Goal: Task Accomplishment & Management: Complete application form

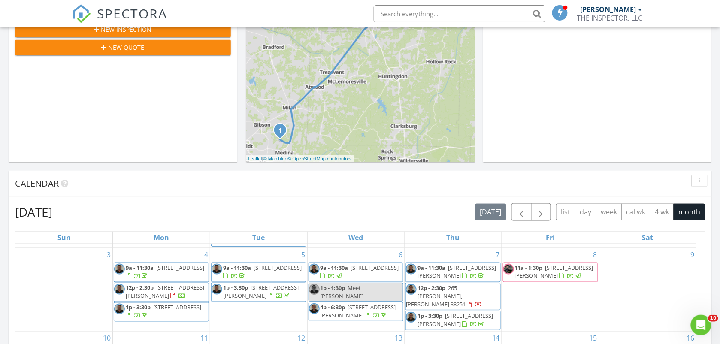
scroll to position [199, 0]
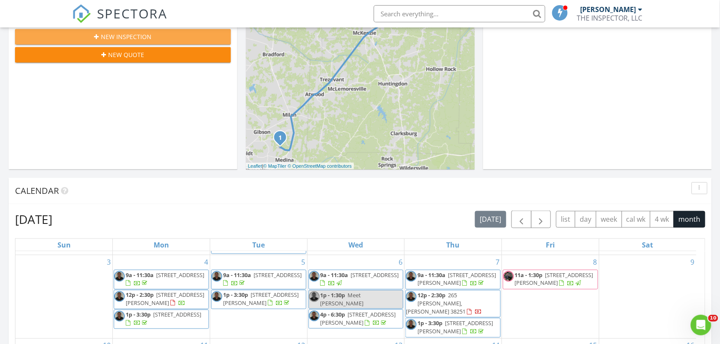
click at [183, 37] on div "New Inspection" at bounding box center [123, 36] width 202 height 9
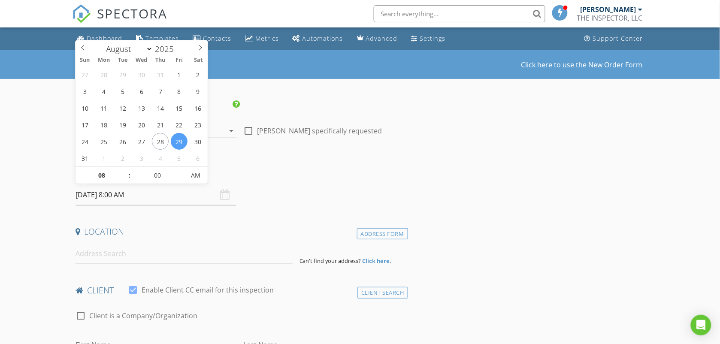
click at [149, 198] on input "08/29/2025 8:00 AM" at bounding box center [155, 194] width 161 height 21
select select "8"
type input "09/01/2025 8:00 AM"
type input "09"
type input "[DATE] 9:00 AM"
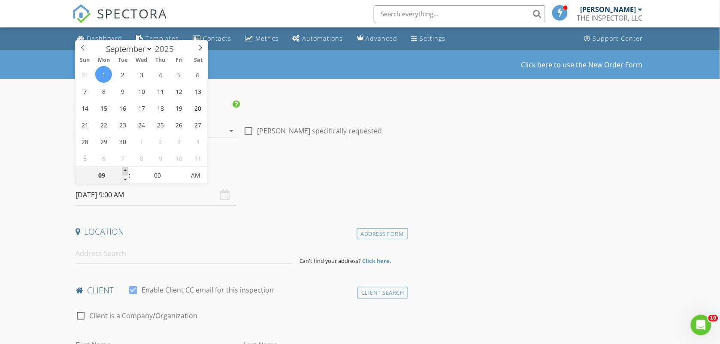
click at [125, 169] on span at bounding box center [125, 171] width 6 height 9
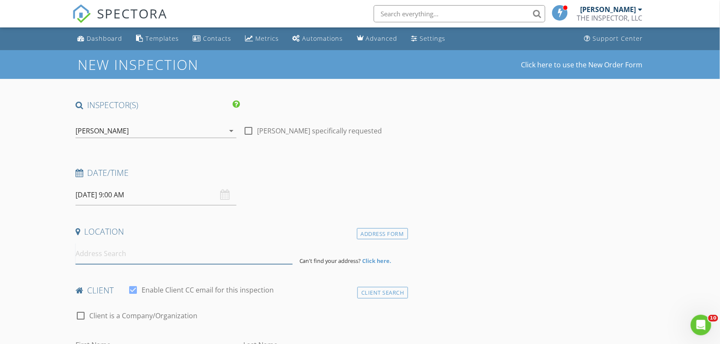
click at [124, 250] on input at bounding box center [183, 253] width 217 height 21
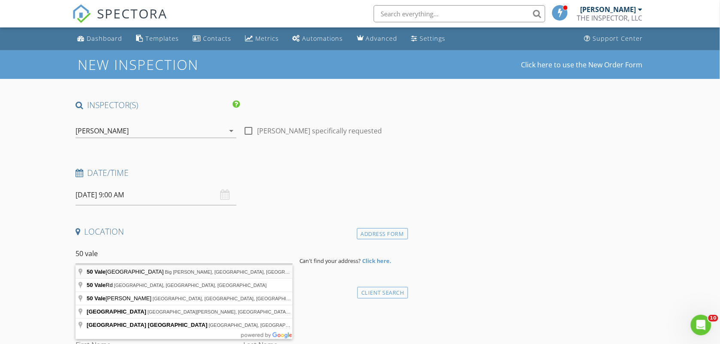
type input "50 Valentine Branch Road, Big Sandy, TN, USA"
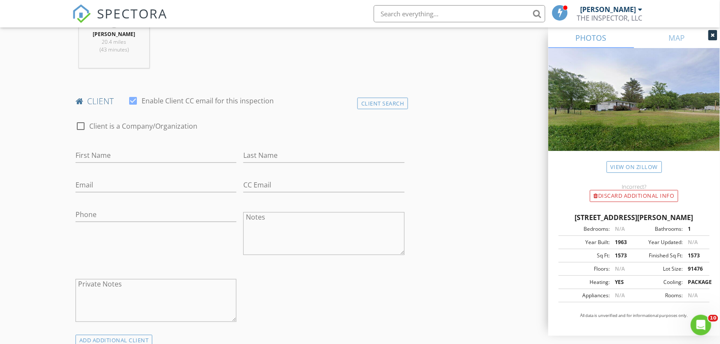
scroll to position [386, 0]
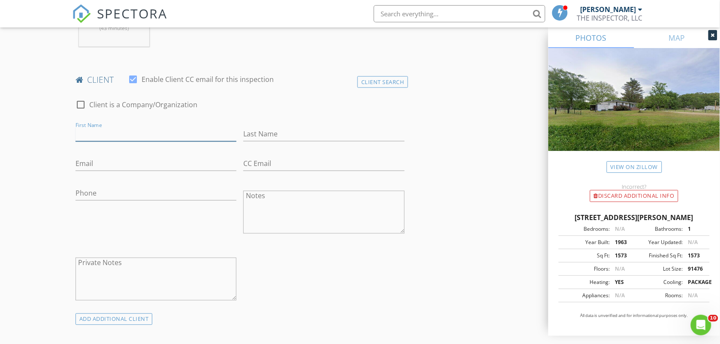
click at [169, 137] on input "First Name" at bounding box center [155, 134] width 161 height 14
type input "Jack"
click at [268, 129] on input "Last Name" at bounding box center [323, 134] width 161 height 14
type input "Angelvich"
click at [99, 166] on input "Email" at bounding box center [155, 164] width 161 height 14
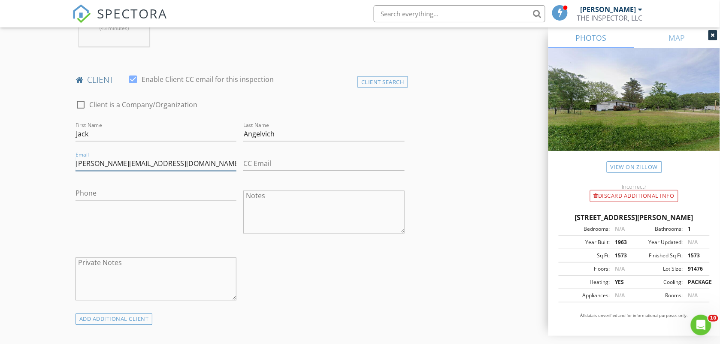
type input "[PERSON_NAME][EMAIL_ADDRESS][DOMAIN_NAME]"
click at [99, 193] on input "Phone" at bounding box center [155, 194] width 161 height 14
type input "[PHONE_NUMBER]"
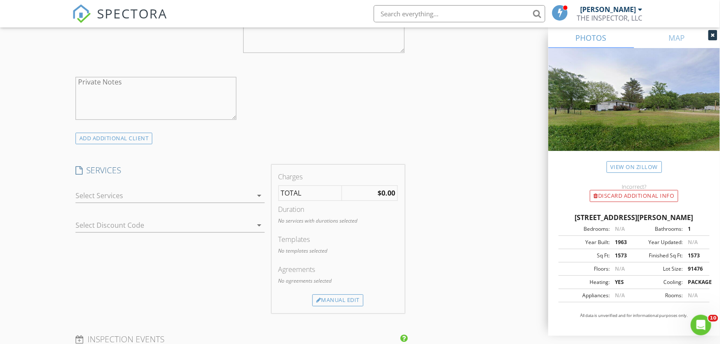
scroll to position [579, 0]
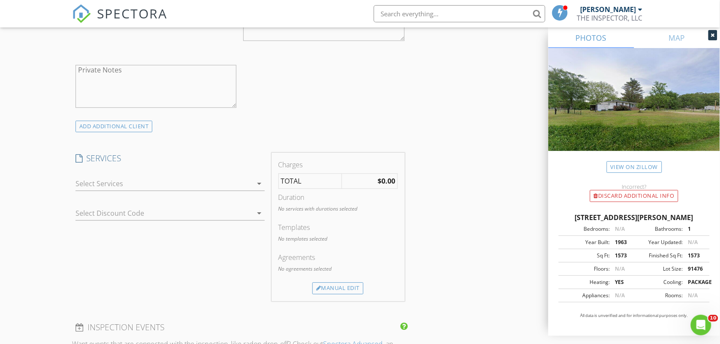
click at [253, 186] on div "arrow_drop_down" at bounding box center [259, 183] width 12 height 10
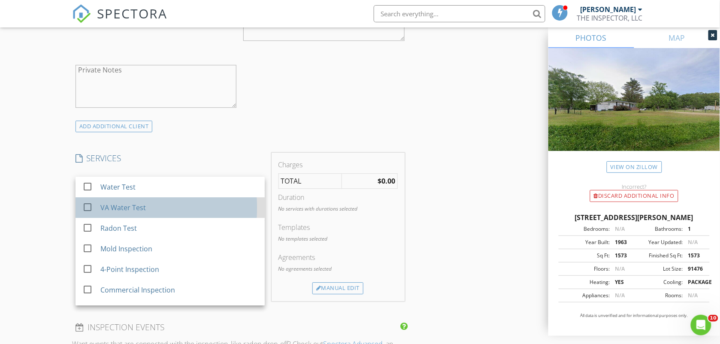
click at [159, 207] on div "VA Water Test" at bounding box center [178, 207] width 157 height 17
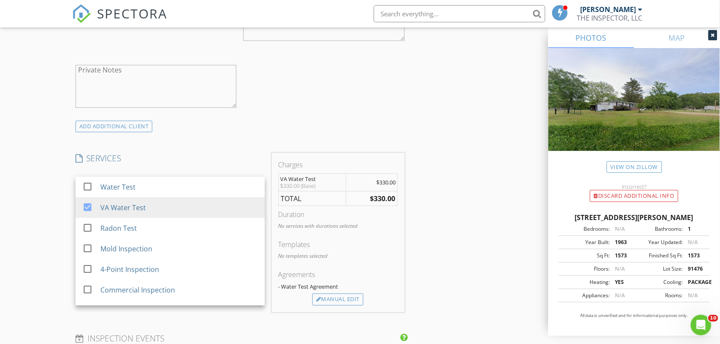
click at [447, 250] on div "INSPECTOR(S) check_box Ed Frazier PRIMARY check_box_outline_blank Robert (BoB) …" at bounding box center [360, 229] width 576 height 1417
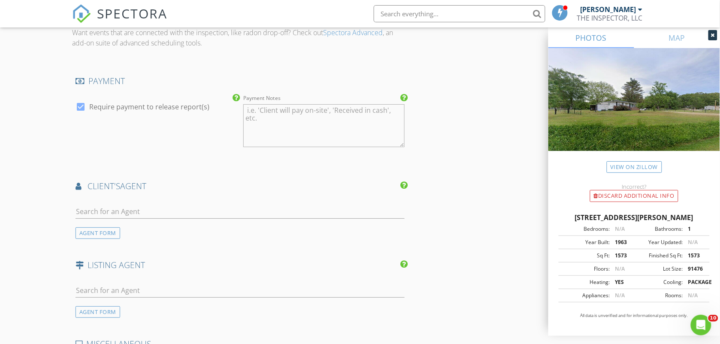
scroll to position [922, 0]
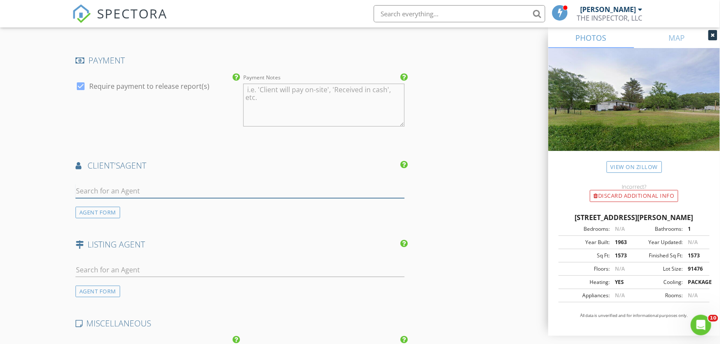
click at [151, 192] on input "text" at bounding box center [239, 191] width 329 height 14
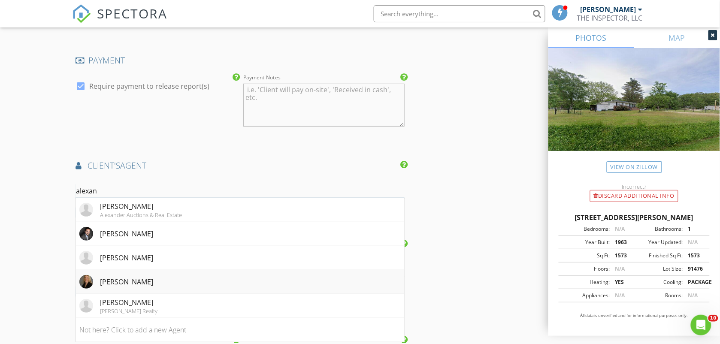
type input "alexan"
click at [147, 286] on div "[PERSON_NAME]" at bounding box center [126, 282] width 53 height 10
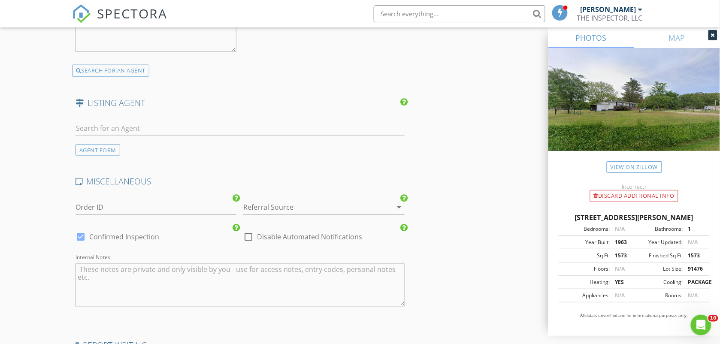
scroll to position [1390, 0]
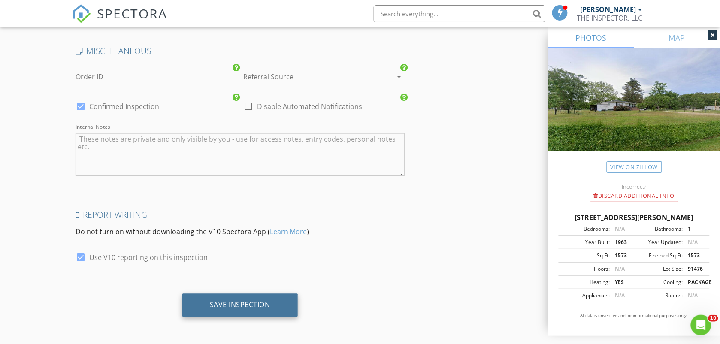
click at [248, 295] on div "Save Inspection" at bounding box center [239, 305] width 115 height 23
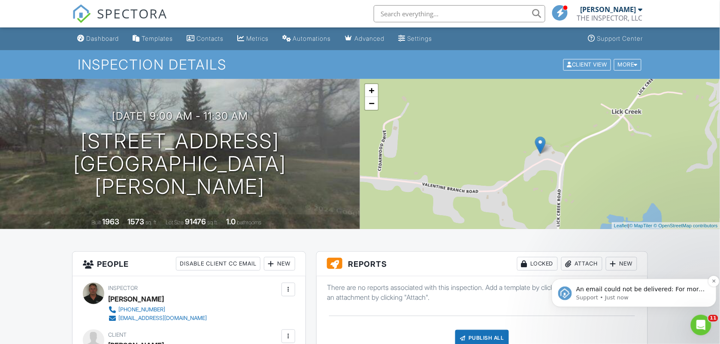
click at [623, 290] on p "An email could not be delivered: For more information, view Why emails don't ge…" at bounding box center [641, 289] width 130 height 9
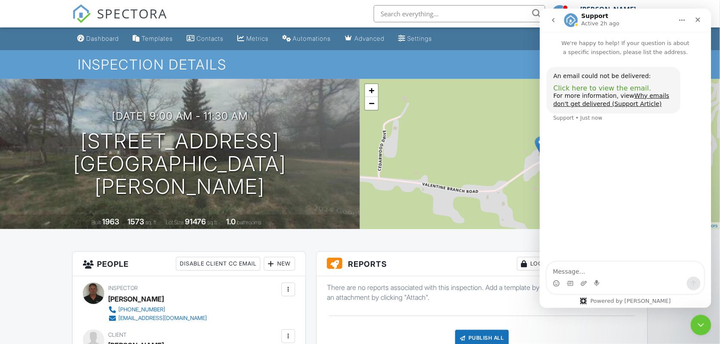
click at [600, 87] on span "Click here to view the email." at bounding box center [602, 88] width 98 height 8
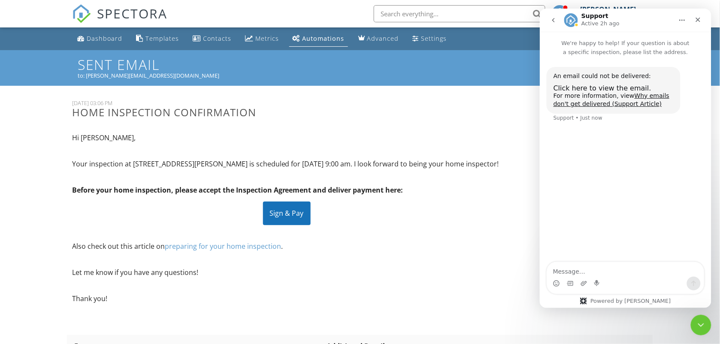
click at [471, 251] on p "Also check out this article on preparing for your home inspection ." at bounding box center [286, 245] width 429 height 9
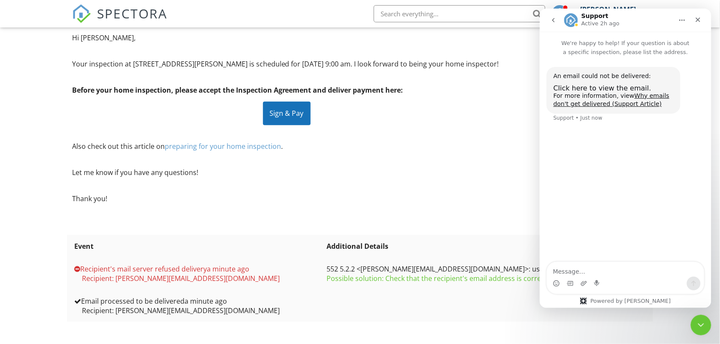
scroll to position [107, 0]
click at [700, 22] on icon "Close" at bounding box center [697, 19] width 7 height 7
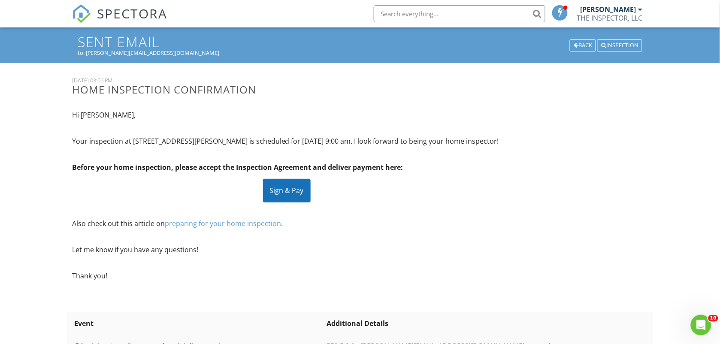
scroll to position [0, 0]
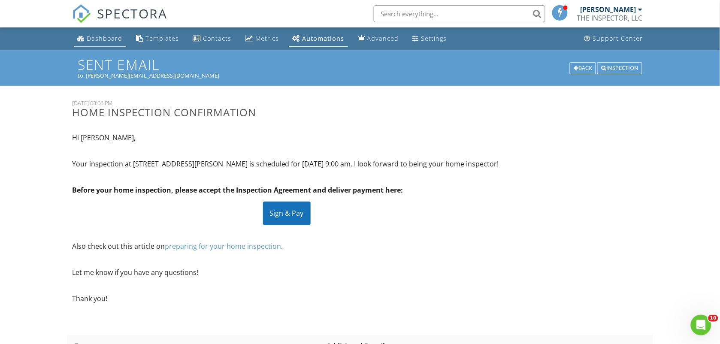
click at [101, 37] on div "Dashboard" at bounding box center [105, 38] width 36 height 8
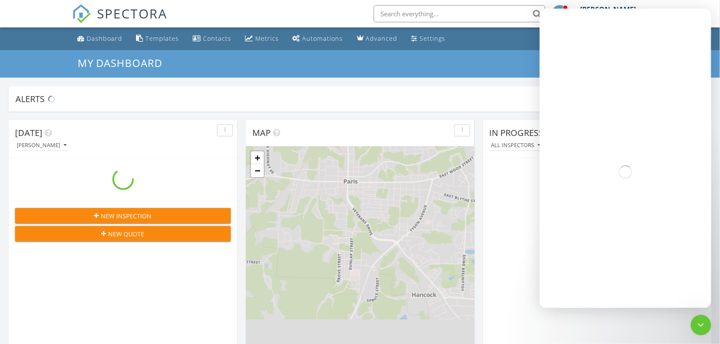
scroll to position [797, 736]
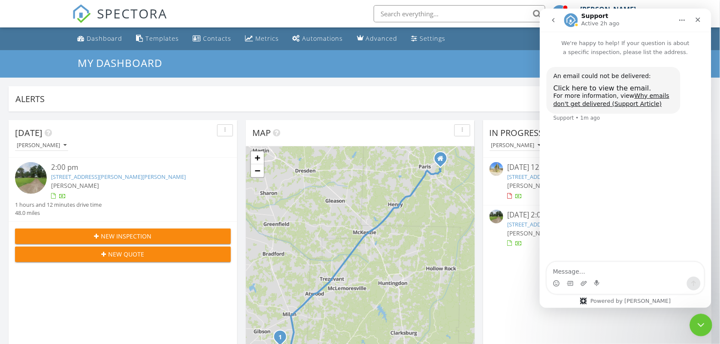
click at [703, 323] on icon "Close Intercom Messenger" at bounding box center [699, 324] width 10 height 10
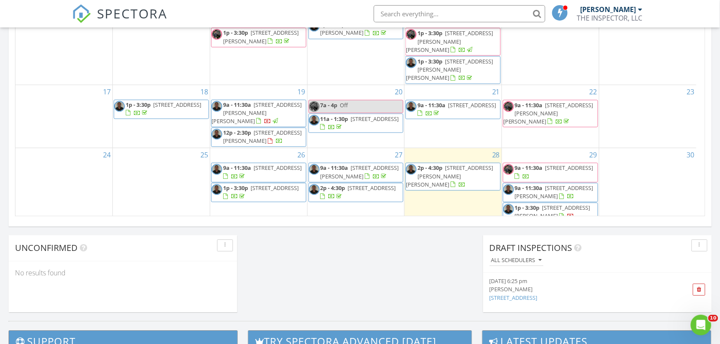
scroll to position [129, 0]
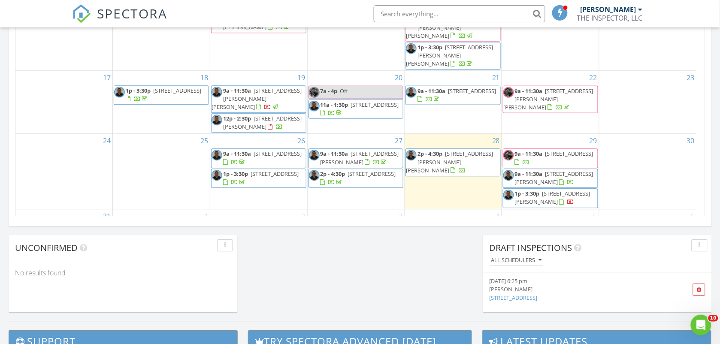
click at [180, 225] on span "9a - 11:30a [STREET_ADDRESS][PERSON_NAME]" at bounding box center [161, 233] width 94 height 17
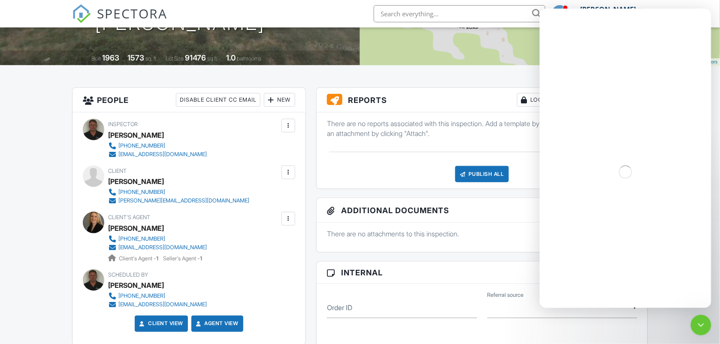
click at [286, 174] on div at bounding box center [288, 172] width 9 height 9
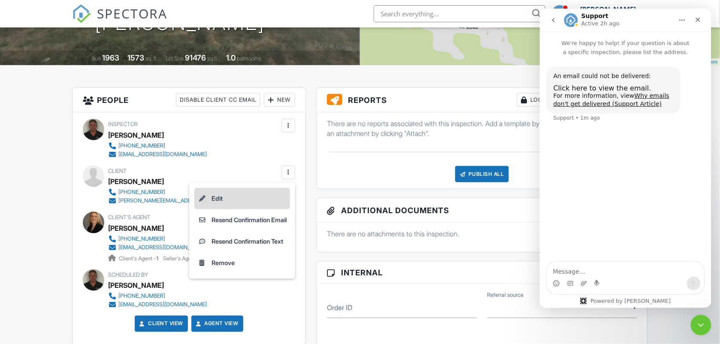
click at [230, 199] on li "Edit" at bounding box center [242, 198] width 96 height 21
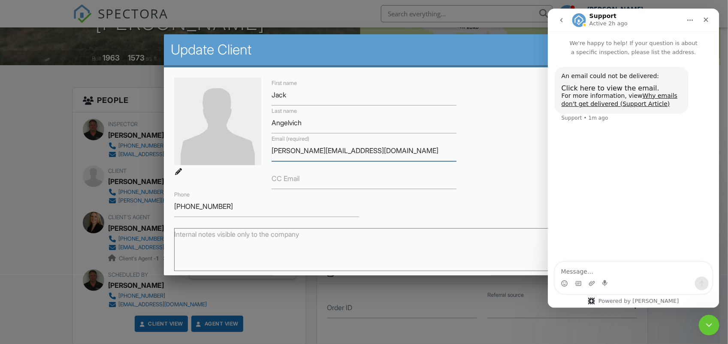
click at [396, 157] on input "[PERSON_NAME][EMAIL_ADDRESS][DOMAIN_NAME]" at bounding box center [363, 150] width 185 height 21
type input "d"
type input "[PERSON_NAME][EMAIL_ADDRESS][DOMAIN_NAME]"
click at [713, 326] on div "Close Intercom Messenger" at bounding box center [707, 323] width 21 height 21
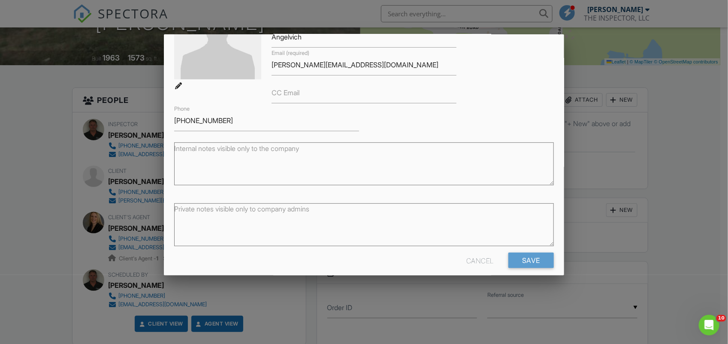
scroll to position [96, 0]
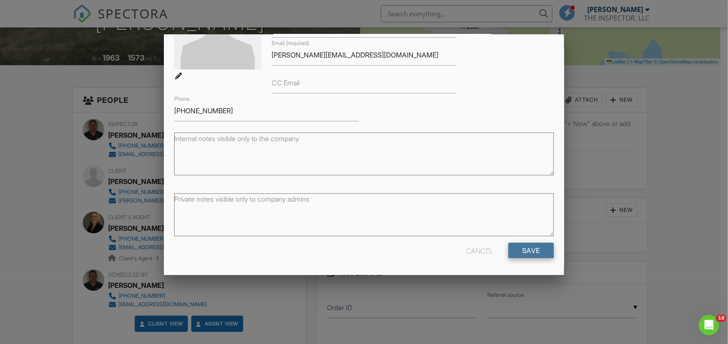
click at [530, 248] on input "Save" at bounding box center [530, 250] width 45 height 15
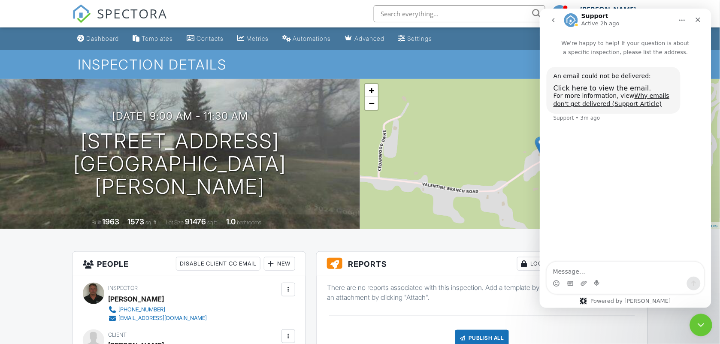
click at [698, 328] on icon "Close Intercom Messenger" at bounding box center [699, 324] width 10 height 10
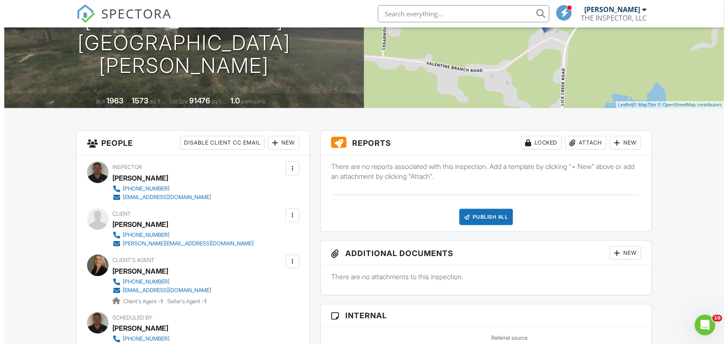
scroll to position [214, 0]
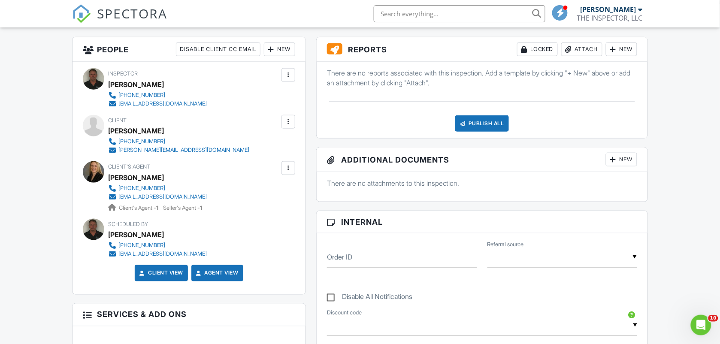
click at [292, 124] on div at bounding box center [288, 122] width 9 height 9
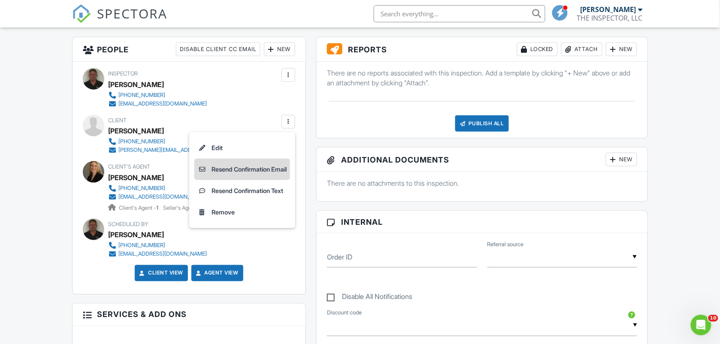
click at [257, 170] on li "Resend Confirmation Email" at bounding box center [242, 169] width 96 height 21
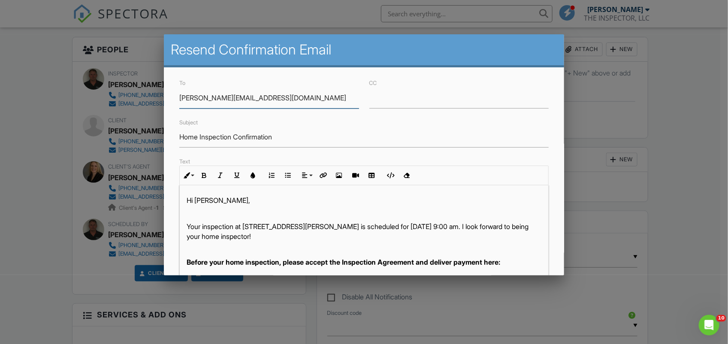
scroll to position [181, 0]
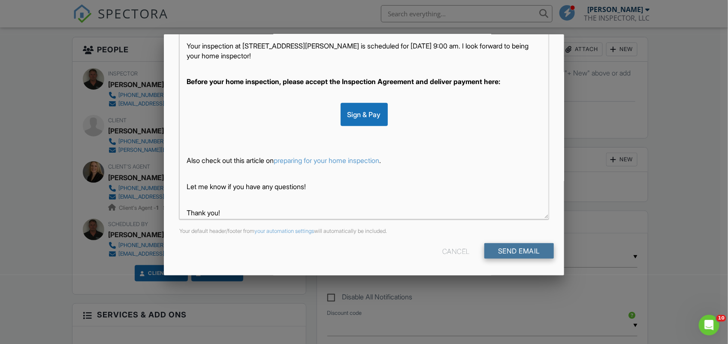
click at [511, 245] on input "Send Email" at bounding box center [518, 250] width 69 height 15
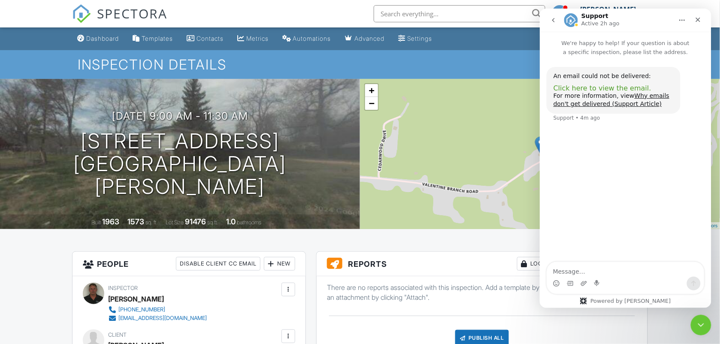
click at [596, 90] on span "Click here to view the email." at bounding box center [602, 88] width 98 height 8
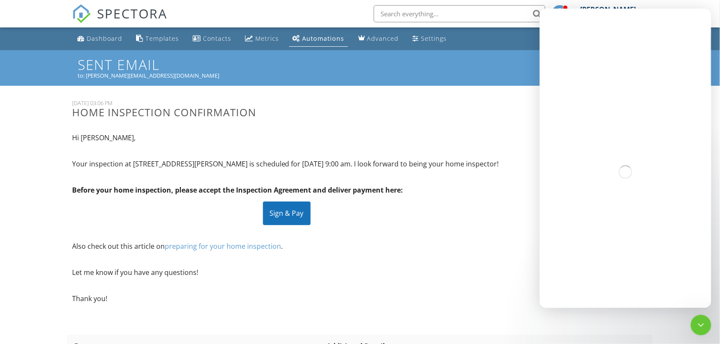
click at [520, 229] on div "[DATE] 03:06 PM Home Inspection Confirmation Hi [PERSON_NAME], Your inspection …" at bounding box center [360, 212] width 586 height 227
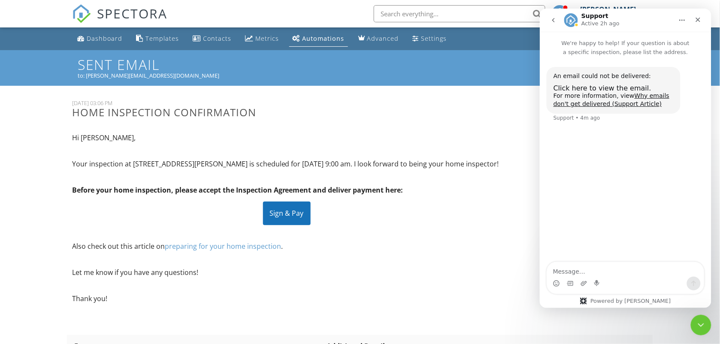
click at [457, 249] on div "Hi [PERSON_NAME], Your inspection at [STREET_ADDRESS][PERSON_NAME] is scheduled…" at bounding box center [287, 226] width 440 height 200
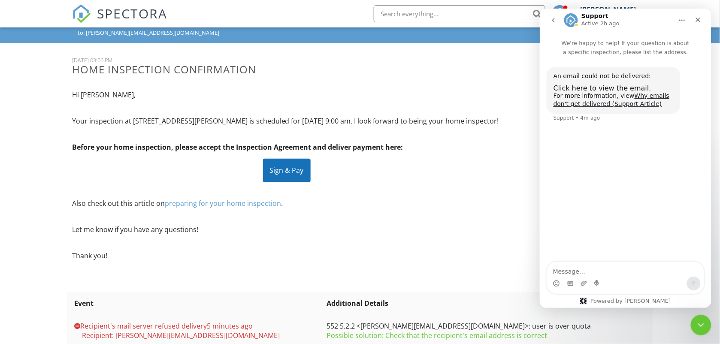
scroll to position [109, 0]
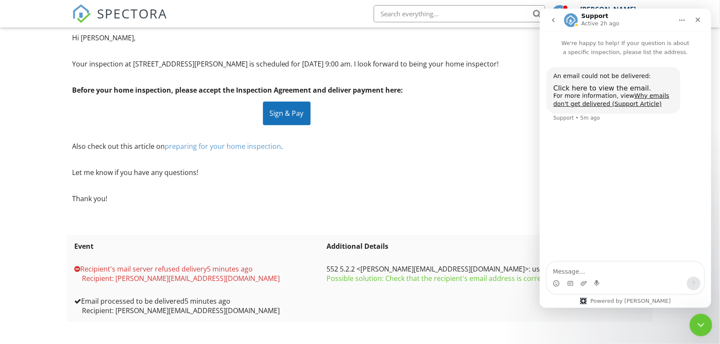
click html
click at [691, 322] on div "Close Intercom Messenger" at bounding box center [699, 323] width 21 height 21
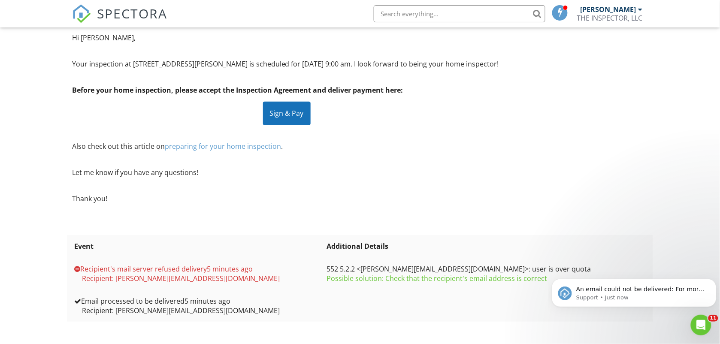
scroll to position [0, 0]
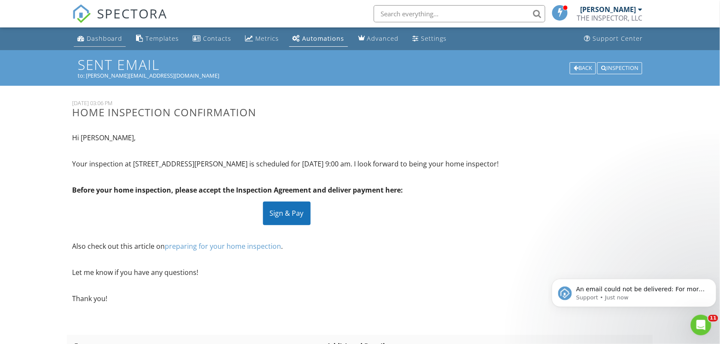
click at [93, 34] on div "Dashboard" at bounding box center [105, 38] width 36 height 8
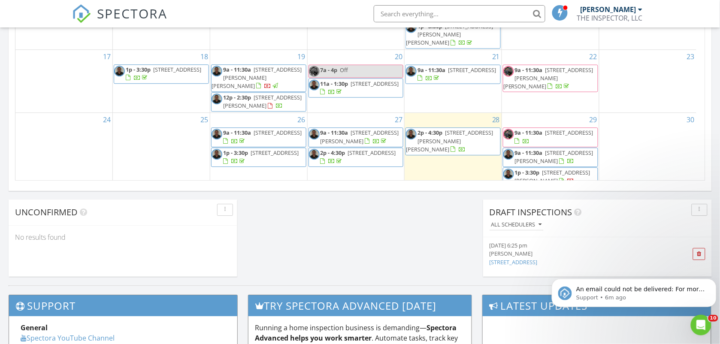
scroll to position [129, 0]
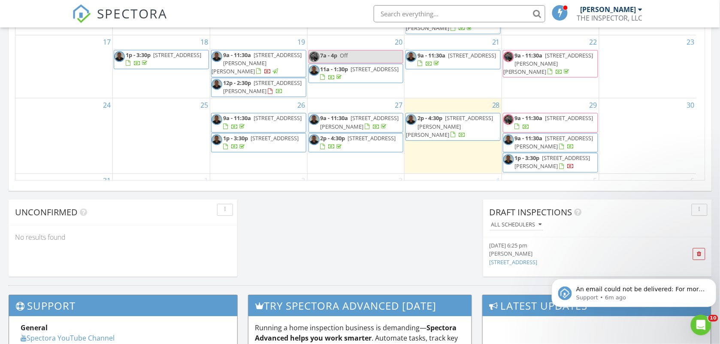
click at [195, 190] on span "9a - 11:30a 50 Valentine Branch Rd, Big Sandy 38221" at bounding box center [161, 198] width 94 height 17
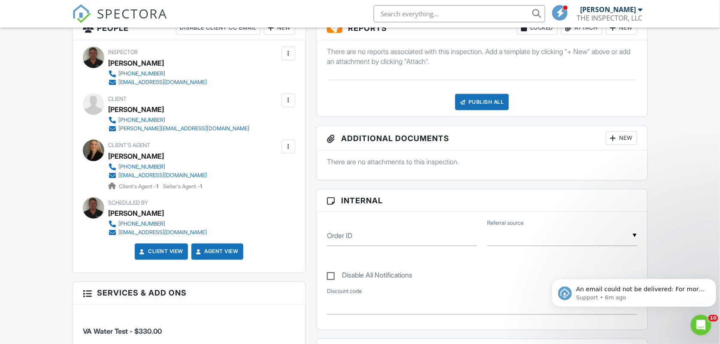
click at [288, 102] on div at bounding box center [288, 100] width 9 height 9
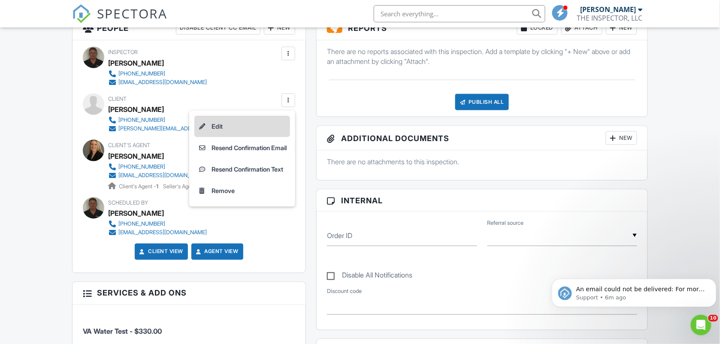
click at [229, 127] on li "Edit" at bounding box center [242, 126] width 96 height 21
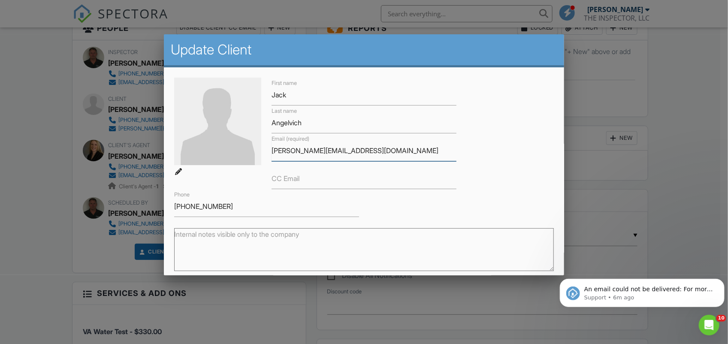
click at [379, 151] on input "[PERSON_NAME][EMAIL_ADDRESS][DOMAIN_NAME]" at bounding box center [363, 150] width 185 height 21
type input "d"
type input "[PERSON_NAME][EMAIL_ADDRESS][DOMAIN_NAME]"
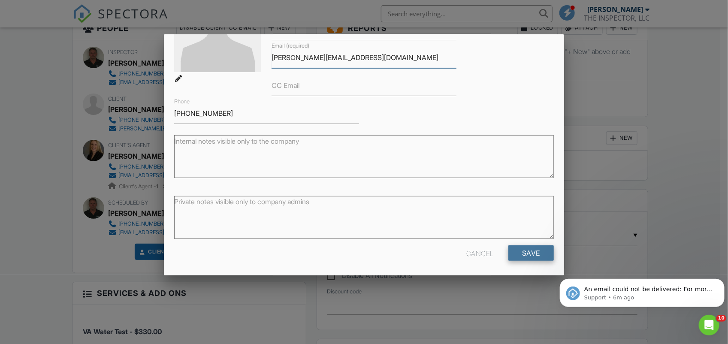
scroll to position [93, 0]
click at [536, 254] on input "Save" at bounding box center [530, 253] width 45 height 15
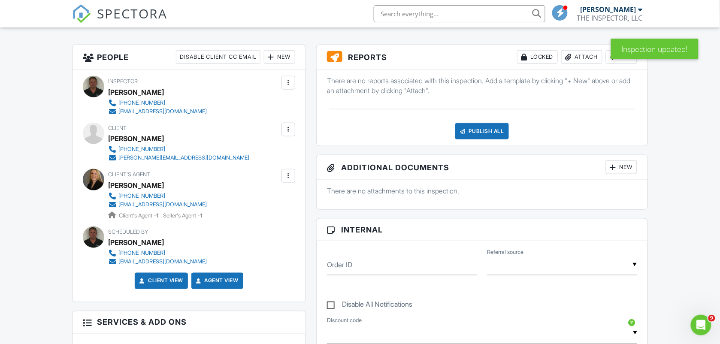
click at [292, 136] on div at bounding box center [288, 130] width 14 height 14
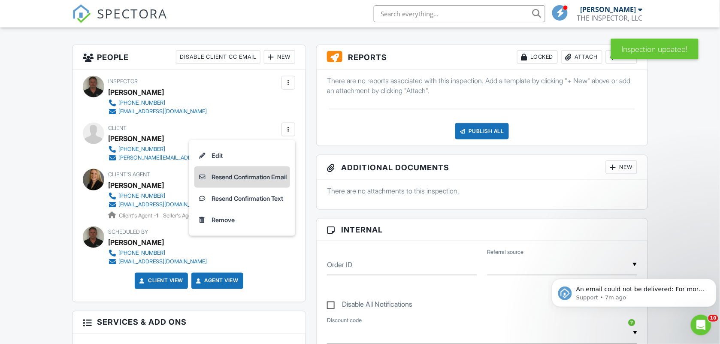
click at [239, 179] on li "Resend Confirmation Email" at bounding box center [242, 176] width 96 height 21
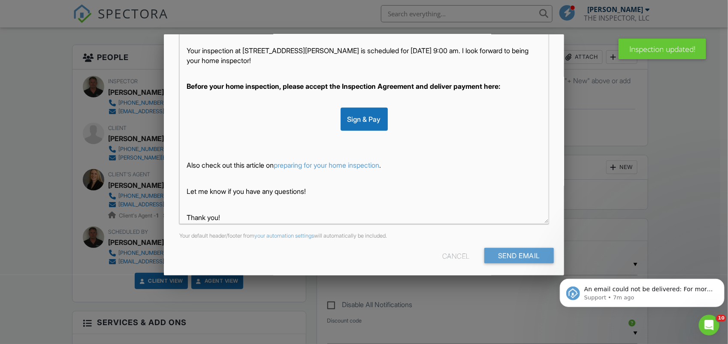
scroll to position [181, 0]
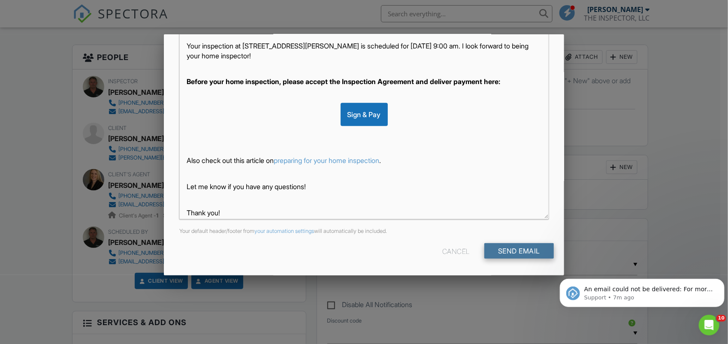
click at [522, 252] on input "Send Email" at bounding box center [518, 250] width 69 height 15
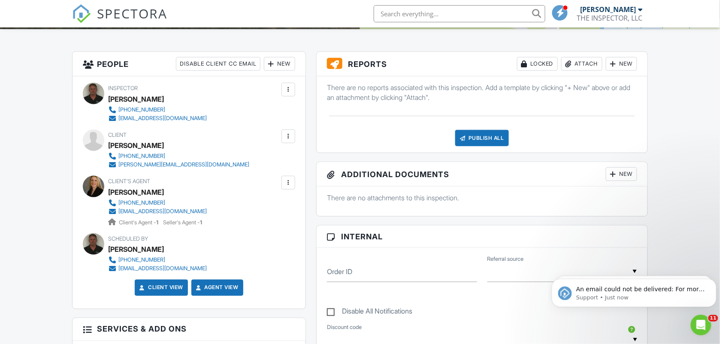
scroll to position [250, 0]
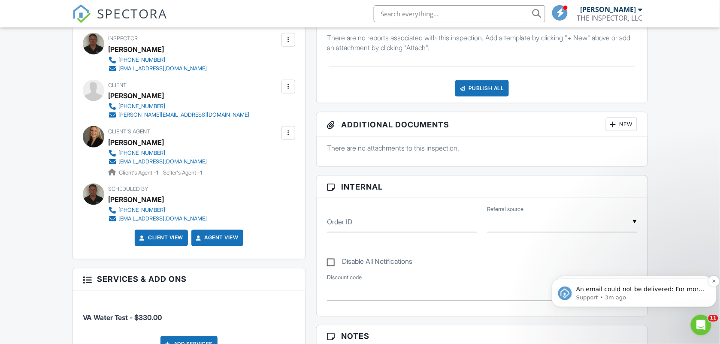
click at [649, 287] on p "An email could not be delivered: For more information, view Why emails don't ge…" at bounding box center [641, 289] width 130 height 9
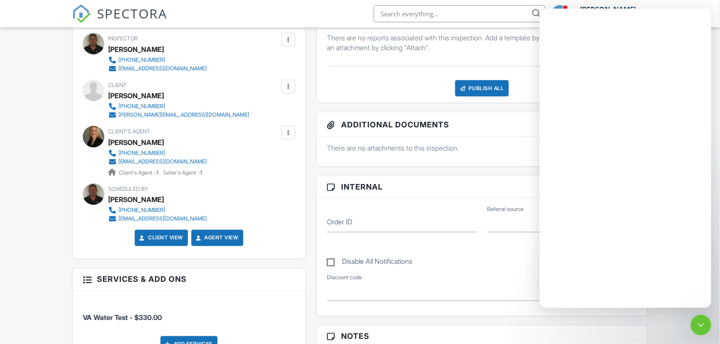
scroll to position [0, 0]
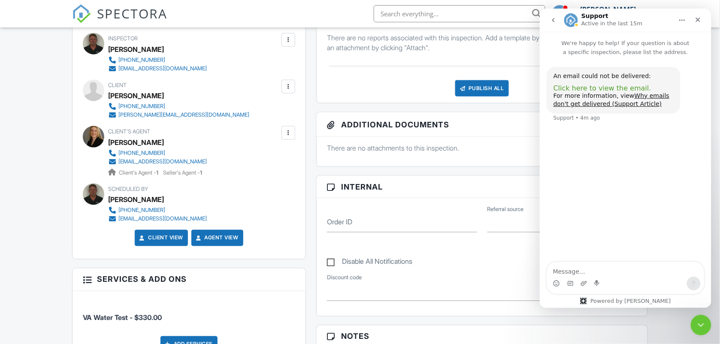
click at [593, 88] on span "Click here to view the email." at bounding box center [602, 88] width 98 height 8
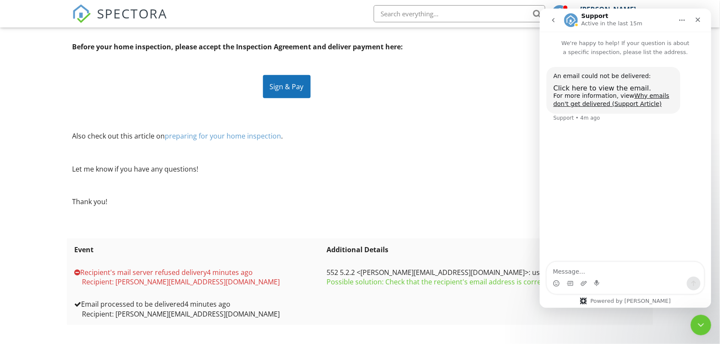
scroll to position [170, 0]
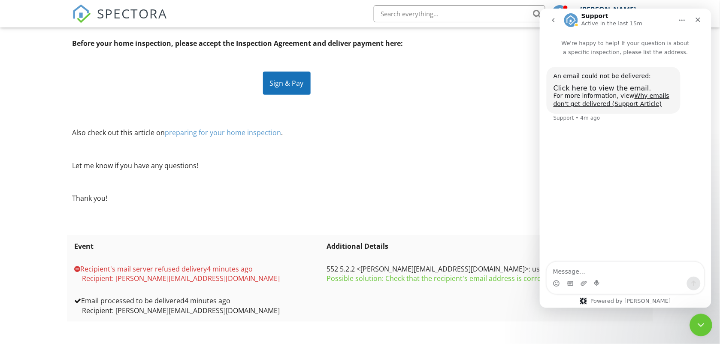
click at [704, 322] on div "Close Intercom Messenger" at bounding box center [699, 323] width 21 height 21
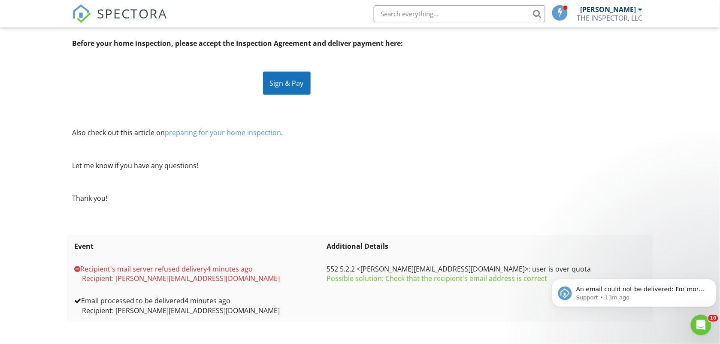
scroll to position [0, 0]
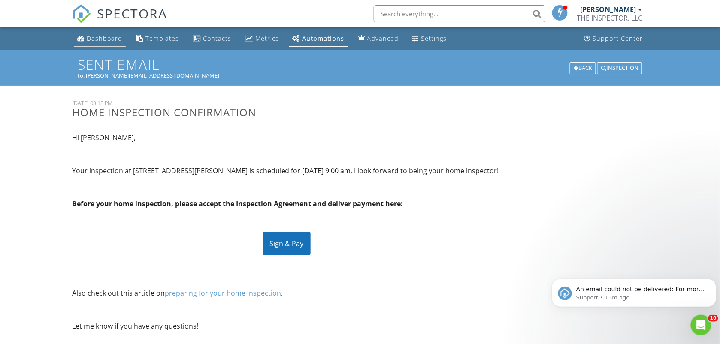
click at [97, 42] on link "Dashboard" at bounding box center [100, 39] width 52 height 16
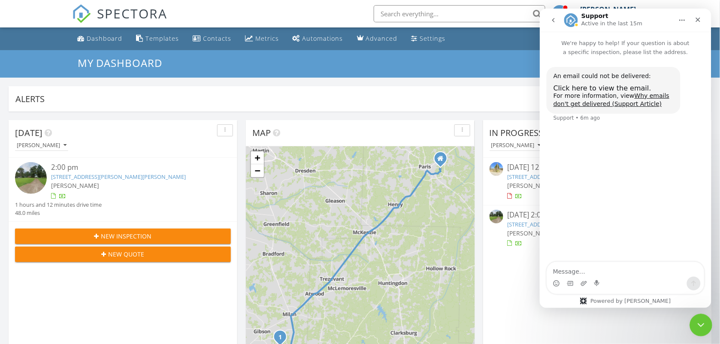
click at [699, 328] on icon "Close Intercom Messenger" at bounding box center [699, 324] width 10 height 10
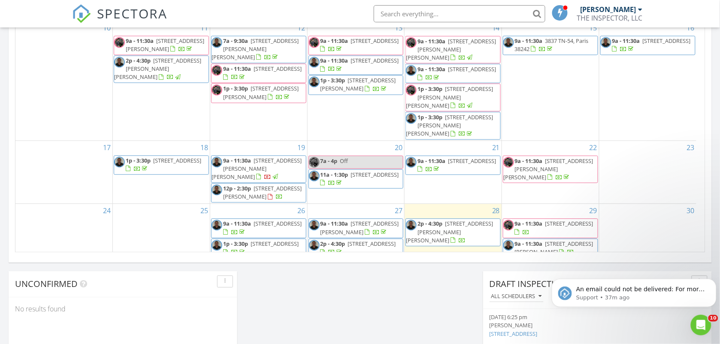
scroll to position [129, 0]
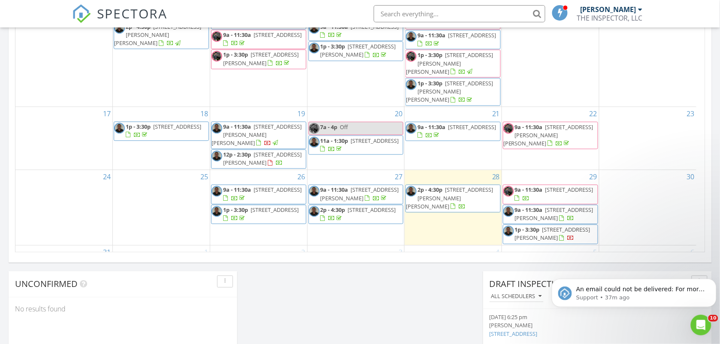
click at [193, 261] on span "9a - 11:30a 50 Valentine Branch Rd, Big Sandy 38221" at bounding box center [161, 269] width 94 height 17
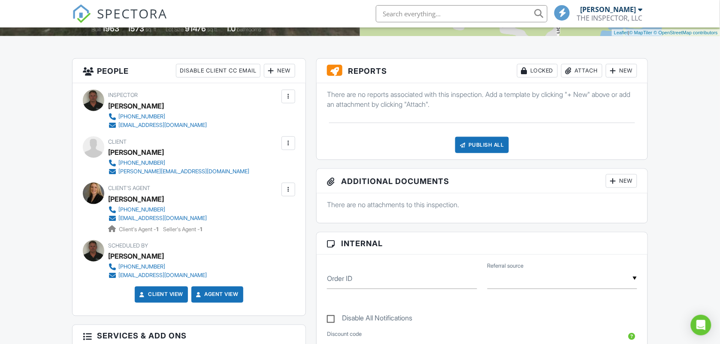
click at [292, 142] on div at bounding box center [288, 143] width 14 height 14
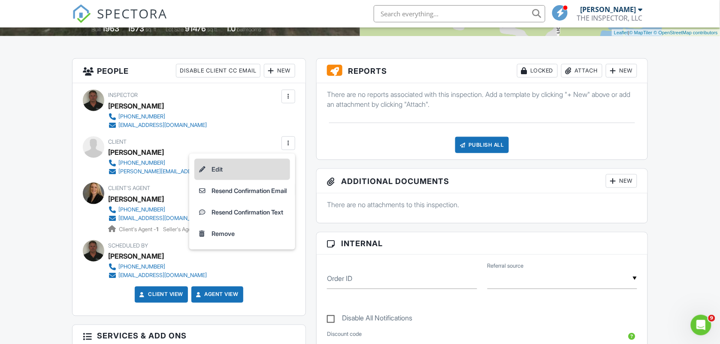
click at [228, 170] on li "Edit" at bounding box center [242, 169] width 96 height 21
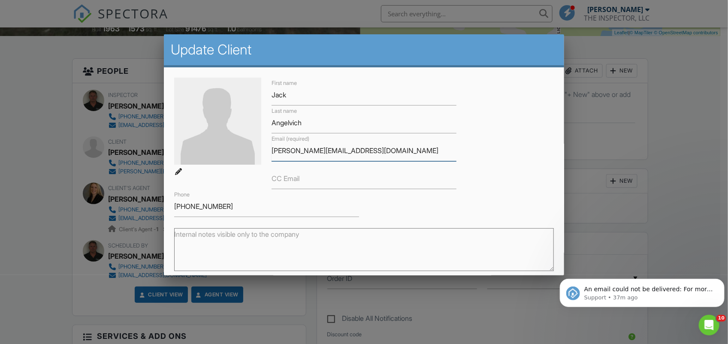
click at [376, 154] on input "[PERSON_NAME][EMAIL_ADDRESS][DOMAIN_NAME]" at bounding box center [363, 150] width 185 height 21
type input "d"
type input "[EMAIL_ADDRESS][DOMAIN_NAME]"
click html "An email could not be delivered: For more information, view Why emails don't ge…"
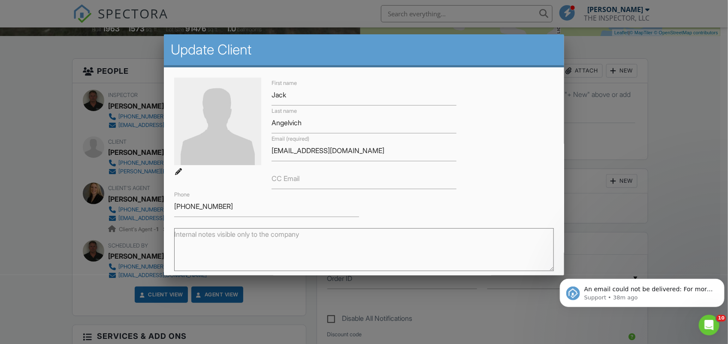
drag, startPoint x: 556, startPoint y: 270, endPoint x: 556, endPoint y: 261, distance: 8.6
click html "An email could not be delivered: For more information, view Why emails don't ge…"
drag, startPoint x: 556, startPoint y: 261, endPoint x: 555, endPoint y: 267, distance: 6.1
click html "An email could not be delivered: For more information, view Why emails don't ge…"
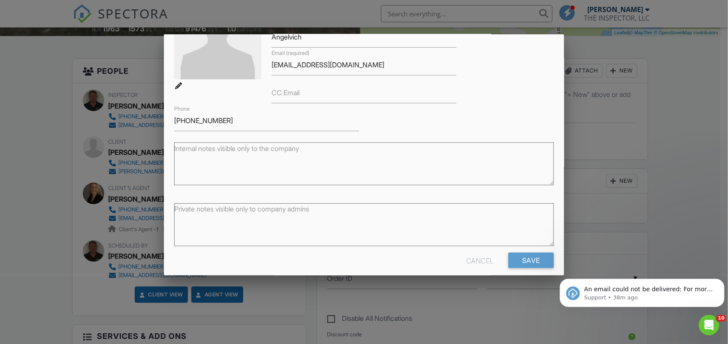
scroll to position [96, 0]
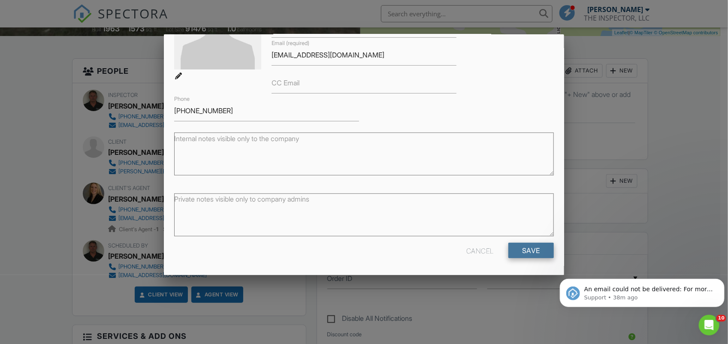
click at [522, 248] on input "Save" at bounding box center [530, 250] width 45 height 15
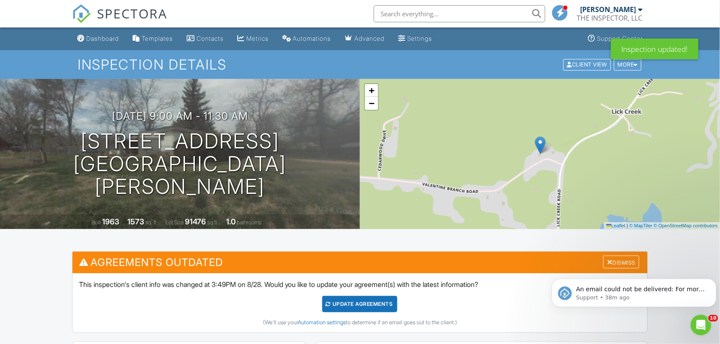
click at [355, 307] on div "Update Agreements" at bounding box center [359, 304] width 75 height 16
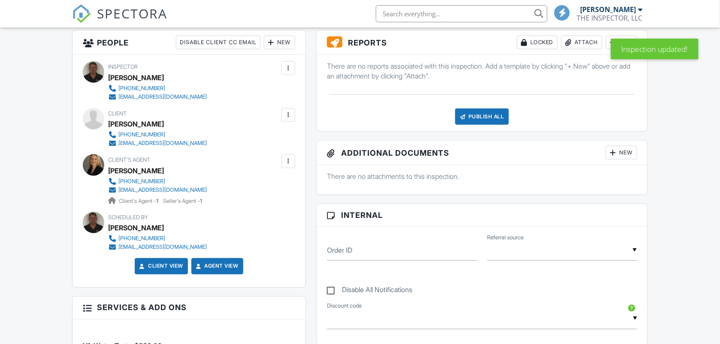
click at [288, 119] on div at bounding box center [288, 115] width 9 height 9
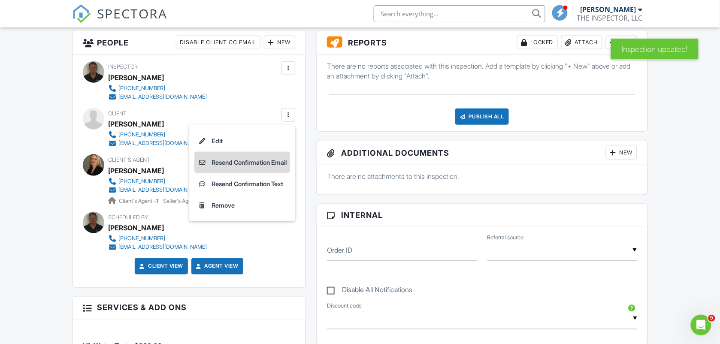
click at [260, 162] on li "Resend Confirmation Email" at bounding box center [242, 162] width 96 height 21
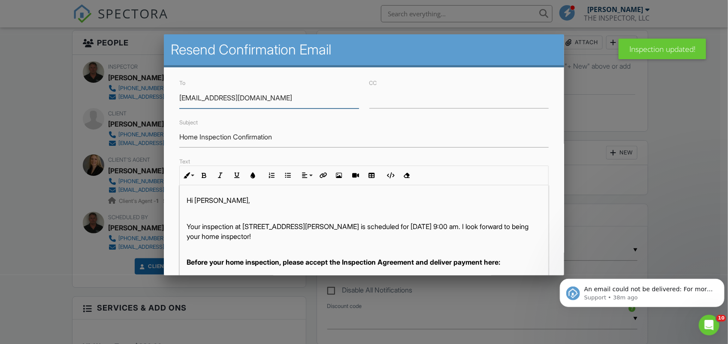
scroll to position [181, 0]
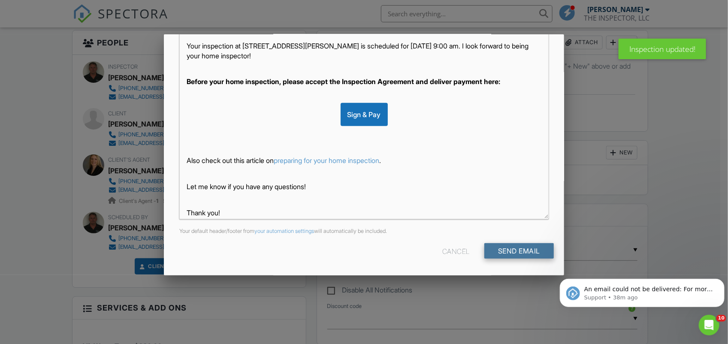
click at [514, 252] on input "Send Email" at bounding box center [518, 250] width 69 height 15
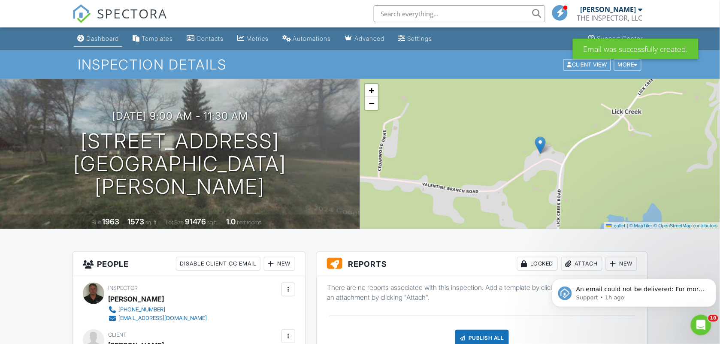
click at [94, 33] on link "Dashboard" at bounding box center [98, 39] width 48 height 16
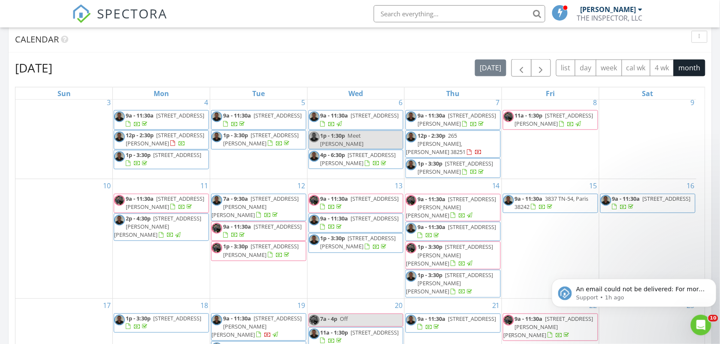
scroll to position [350, 0]
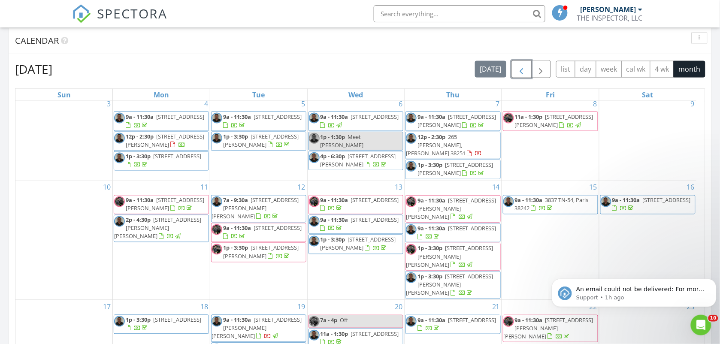
click at [517, 69] on span "button" at bounding box center [521, 69] width 10 height 10
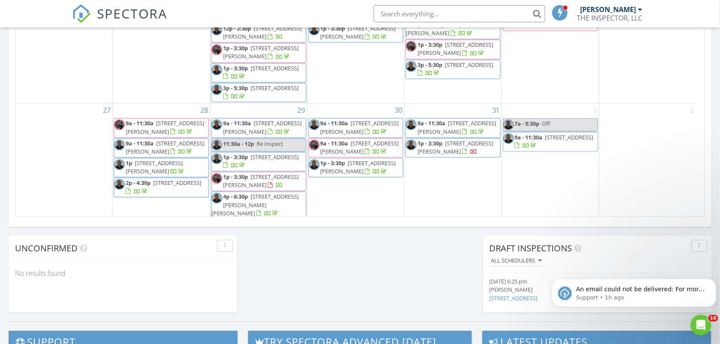
scroll to position [221, 0]
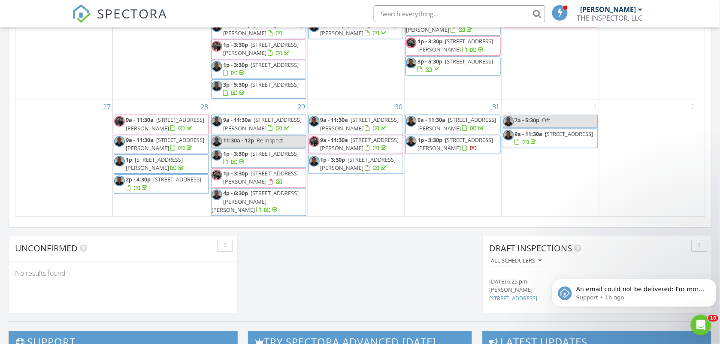
click at [290, 186] on span "1p - 3:30p 705 Sulphur Wells Academy Rd, Springville 38256" at bounding box center [258, 177] width 94 height 17
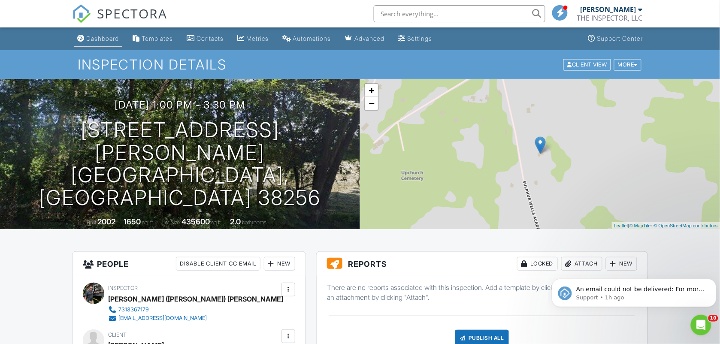
click at [109, 39] on div "Dashboard" at bounding box center [102, 38] width 33 height 7
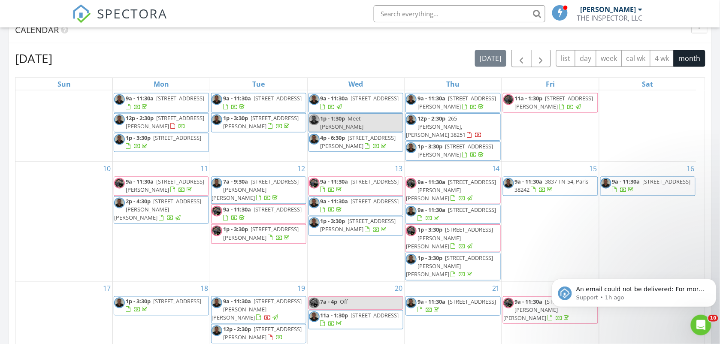
scroll to position [321, 0]
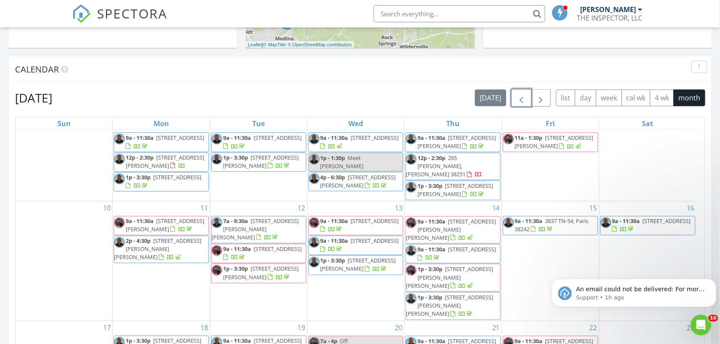
click at [522, 103] on span "button" at bounding box center [521, 98] width 10 height 10
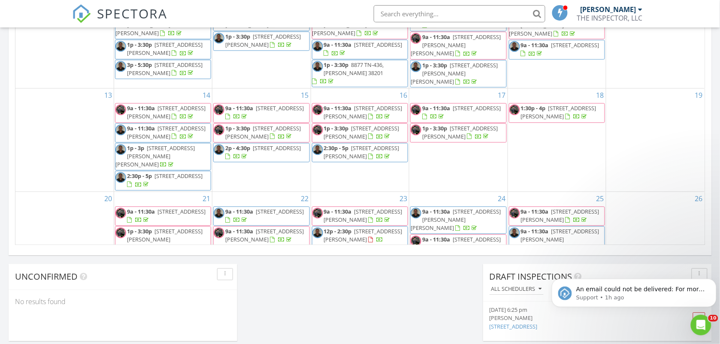
scroll to position [564, 0]
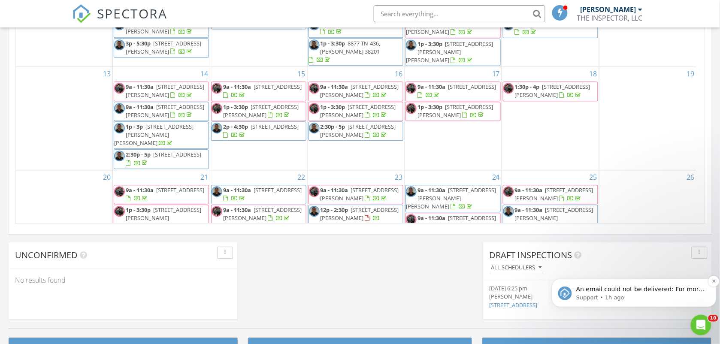
click at [648, 289] on p "An email could not be delivered: For more information, view Why emails don't ge…" at bounding box center [641, 289] width 130 height 9
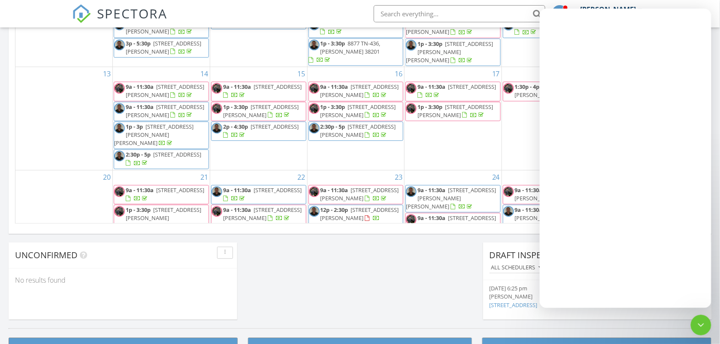
scroll to position [0, 0]
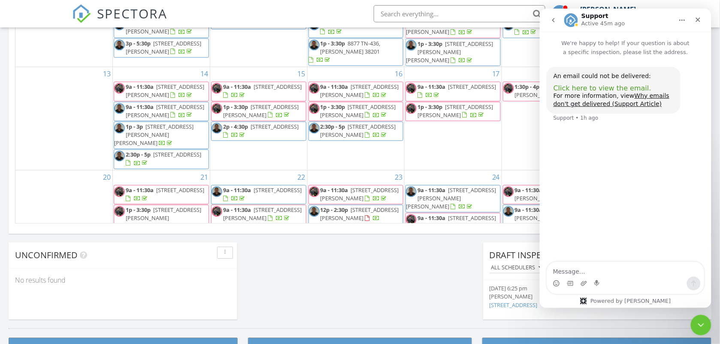
click at [605, 87] on span "Click here to view the email." at bounding box center [602, 88] width 98 height 8
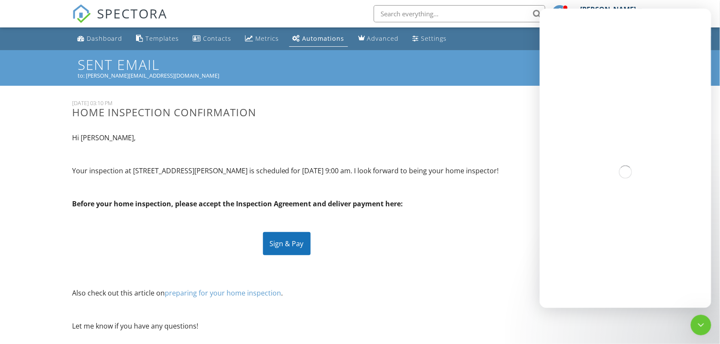
click at [505, 253] on div "Hi [PERSON_NAME], Your inspection at [STREET_ADDRESS][PERSON_NAME] is scheduled…" at bounding box center [287, 256] width 440 height 261
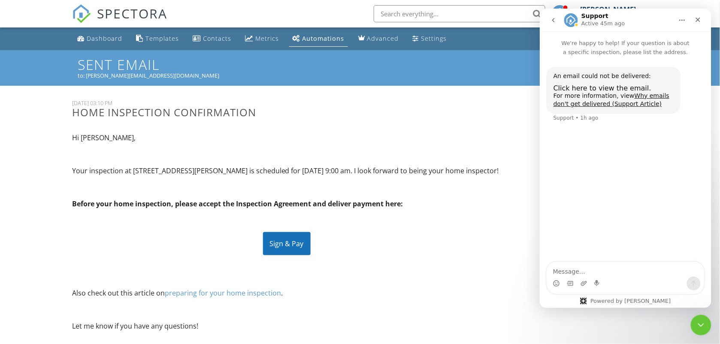
click at [505, 253] on div "Hi [PERSON_NAME], Your inspection at [STREET_ADDRESS][PERSON_NAME] is scheduled…" at bounding box center [287, 256] width 440 height 261
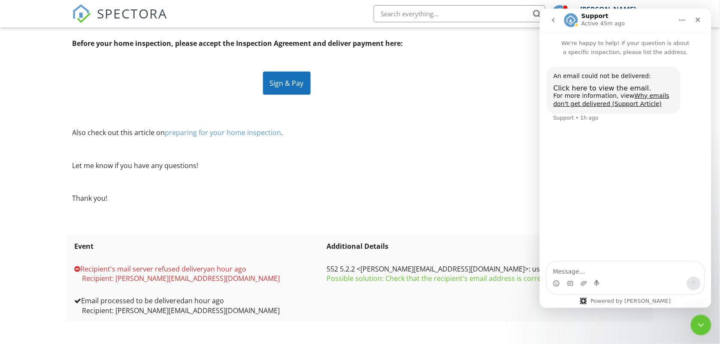
scroll to position [170, 0]
click at [702, 317] on div "Close Intercom Messenger" at bounding box center [699, 323] width 21 height 21
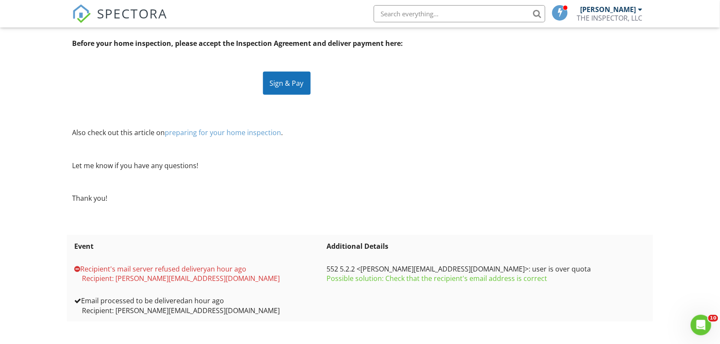
scroll to position [0, 0]
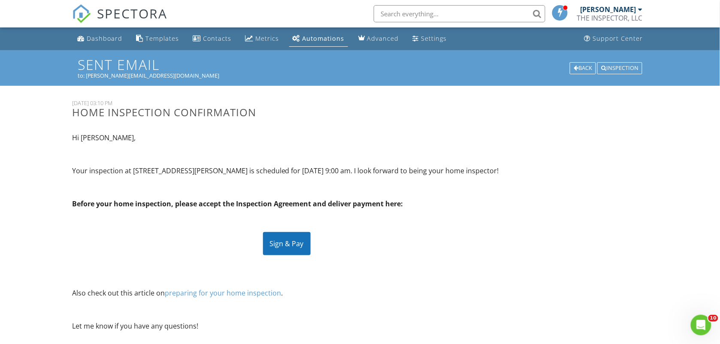
click at [28, 48] on ul "Dashboard Templates Contacts Metrics Automations Advanced Settings Support Cent…" at bounding box center [360, 38] width 720 height 23
click at [103, 41] on div "Dashboard" at bounding box center [105, 38] width 36 height 8
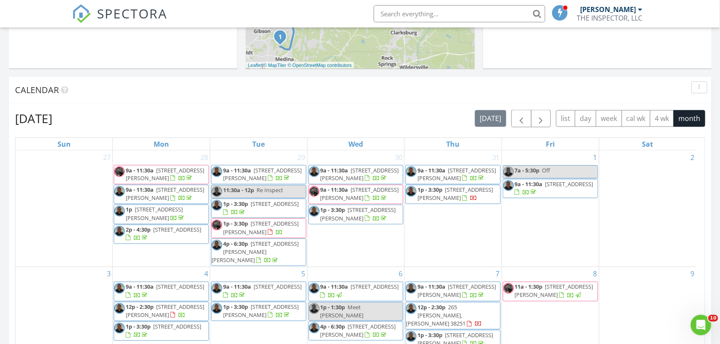
scroll to position [271, 0]
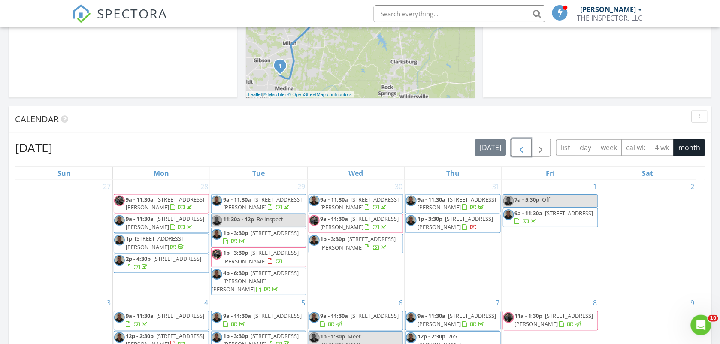
click at [520, 151] on span "button" at bounding box center [521, 148] width 10 height 10
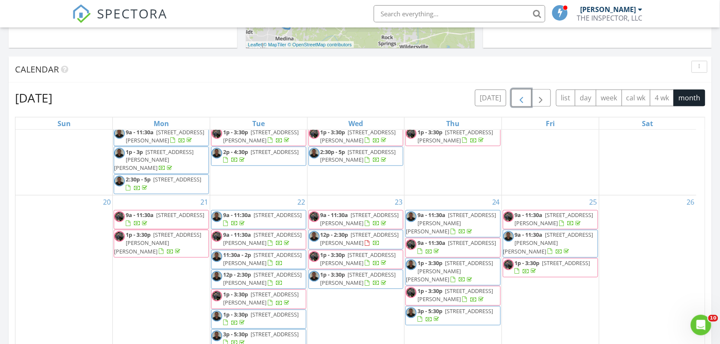
scroll to position [314, 0]
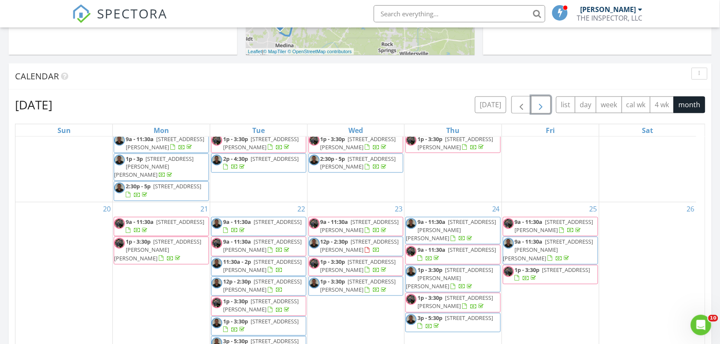
click at [541, 107] on span "button" at bounding box center [541, 105] width 10 height 10
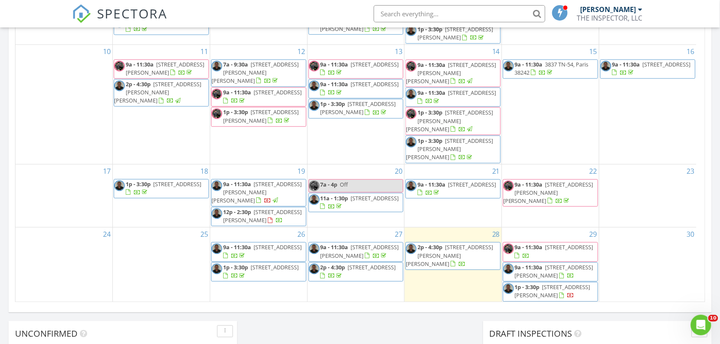
scroll to position [129, 0]
